Goal: Task Accomplishment & Management: Manage account settings

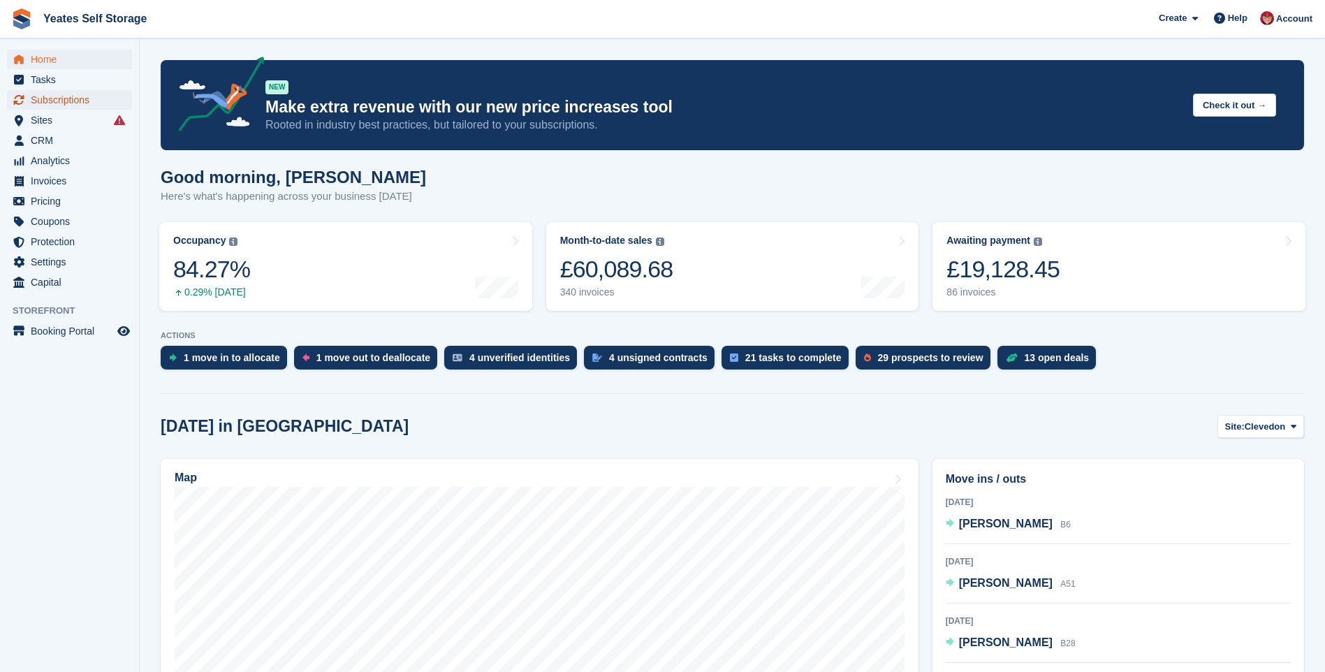
click at [56, 106] on span "Subscriptions" at bounding box center [73, 100] width 84 height 20
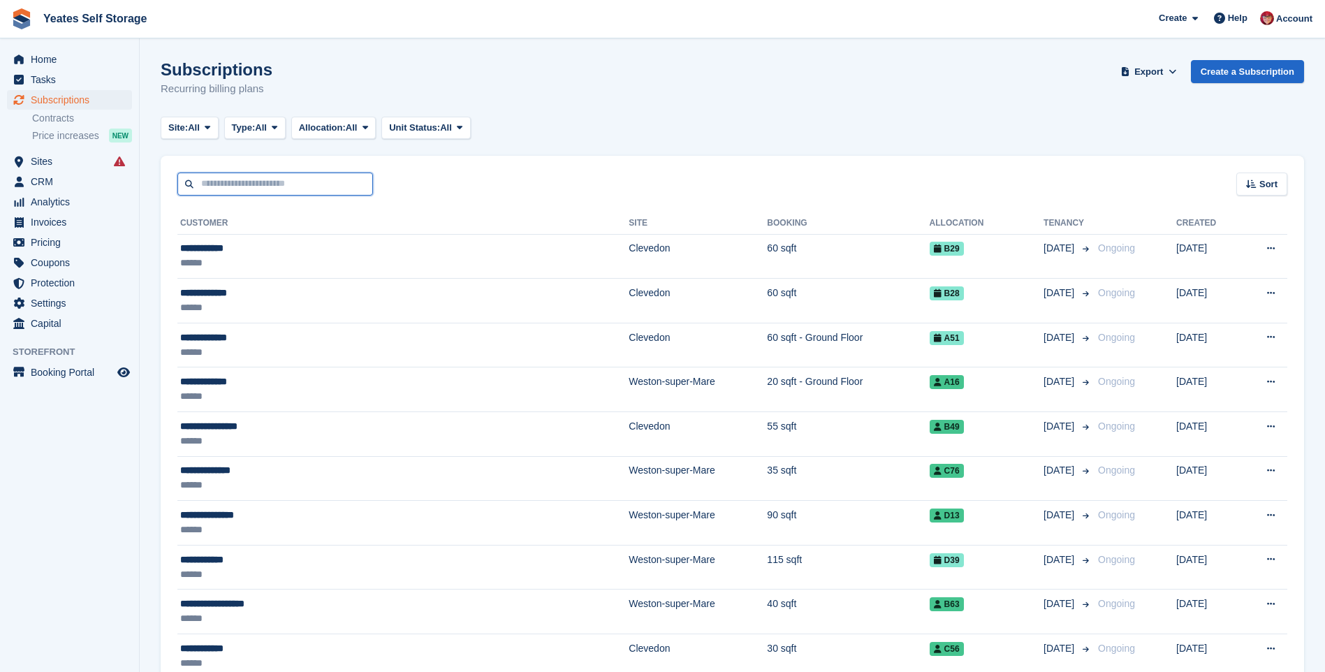
click at [274, 184] on input "text" at bounding box center [275, 184] width 196 height 23
type input "***"
